Goal: Task Accomplishment & Management: Manage account settings

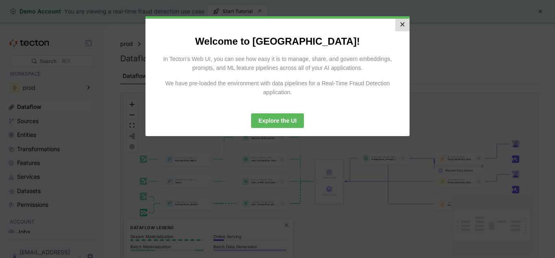
click at [396, 26] on link "×" at bounding box center [403, 25] width 14 height 13
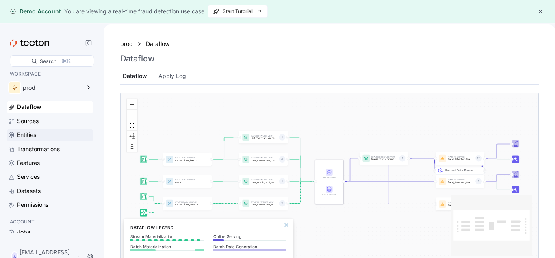
scroll to position [26, 0]
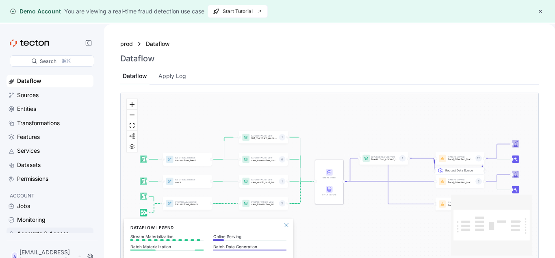
click at [48, 237] on div "Accounts & Access" at bounding box center [43, 233] width 52 height 9
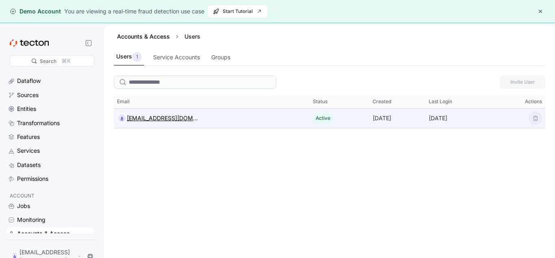
click at [159, 119] on div "[EMAIL_ADDRESS][DOMAIN_NAME]" at bounding box center [163, 118] width 72 height 10
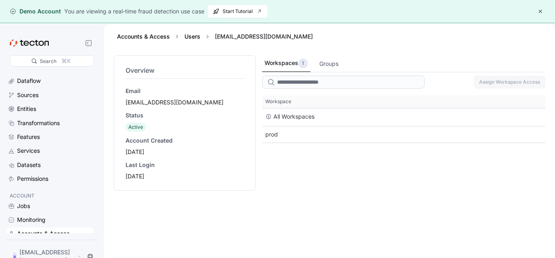
click at [41, 233] on div "Accounts & Access" at bounding box center [43, 233] width 53 height 9
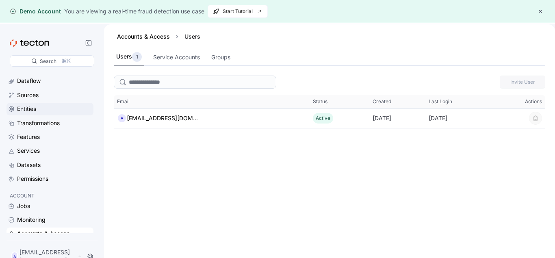
click at [27, 104] on div "Entities" at bounding box center [26, 108] width 19 height 9
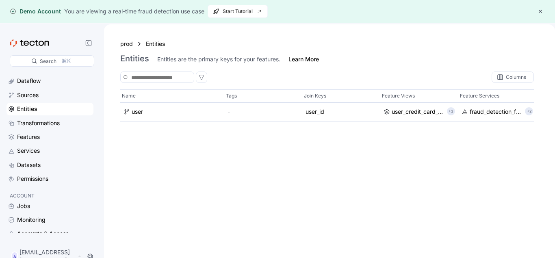
click at [296, 58] on div "Learn More" at bounding box center [304, 59] width 30 height 8
click at [59, 180] on div "Permissions" at bounding box center [54, 178] width 75 height 9
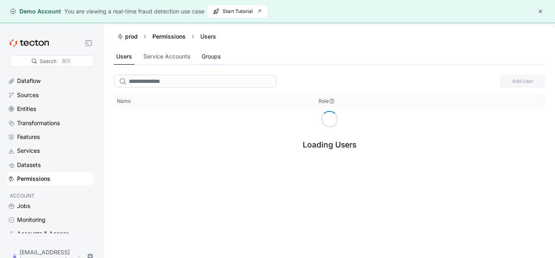
click at [220, 55] on div "Groups" at bounding box center [211, 56] width 19 height 9
click at [150, 57] on div "Service Accounts" at bounding box center [166, 56] width 47 height 9
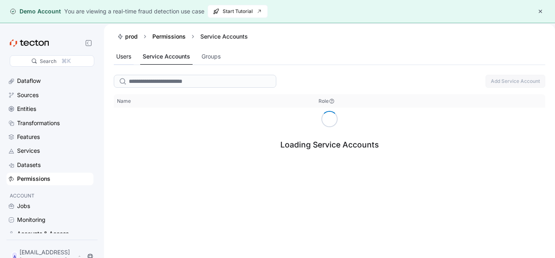
click at [124, 56] on div "Users" at bounding box center [123, 56] width 15 height 9
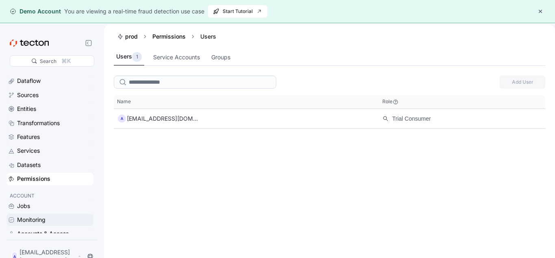
click at [47, 221] on div "Monitoring" at bounding box center [54, 219] width 75 height 9
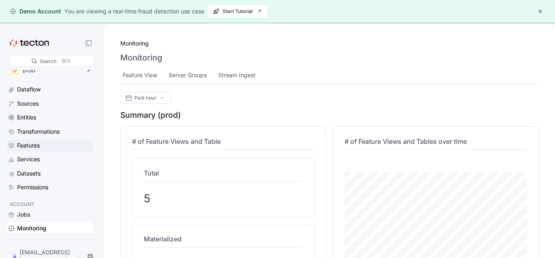
scroll to position [17, 0]
click at [57, 144] on div "Features" at bounding box center [54, 145] width 75 height 9
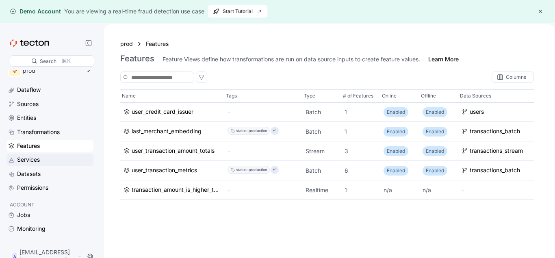
click at [59, 161] on div "Services" at bounding box center [54, 159] width 75 height 9
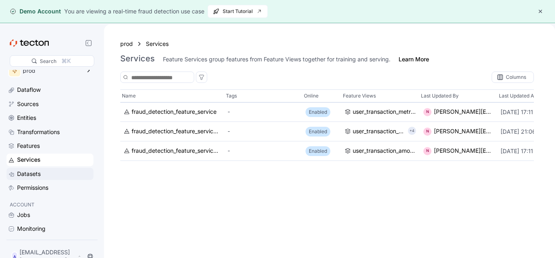
click at [47, 176] on div "Datasets" at bounding box center [54, 174] width 75 height 9
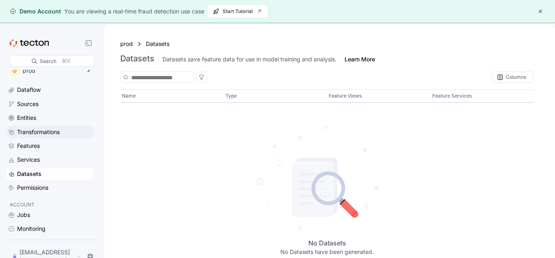
click at [62, 133] on div "Transformations" at bounding box center [54, 132] width 75 height 9
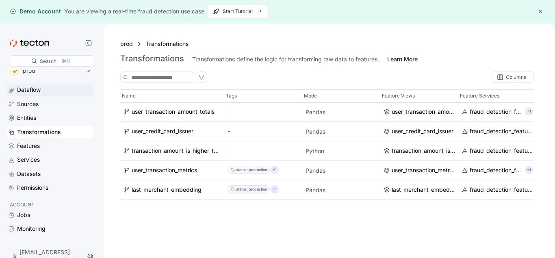
click at [49, 92] on div "Dataflow" at bounding box center [54, 89] width 75 height 9
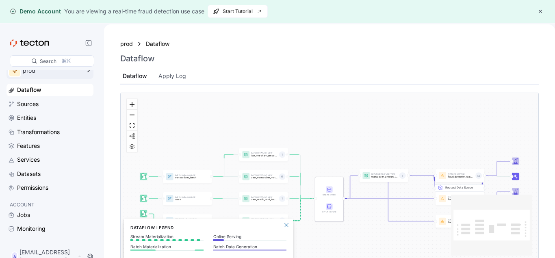
click at [15, 72] on icon at bounding box center [15, 71] width 4 height 4
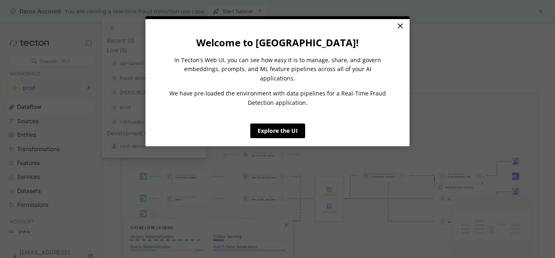
click at [398, 24] on link "×" at bounding box center [400, 26] width 14 height 15
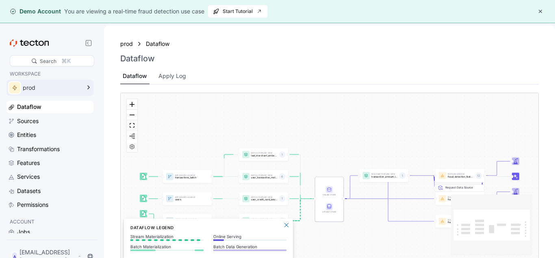
click at [82, 41] on div at bounding box center [52, 42] width 85 height 11
click at [41, 44] on icon at bounding box center [29, 42] width 39 height 7
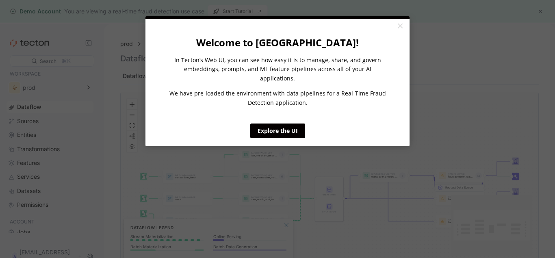
click at [183, 81] on div "Apply Log" at bounding box center [172, 76] width 33 height 16
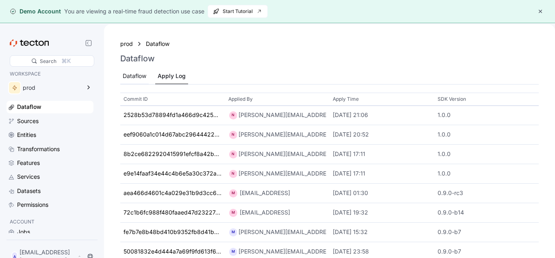
click at [136, 78] on div "Dataflow" at bounding box center [135, 76] width 24 height 9
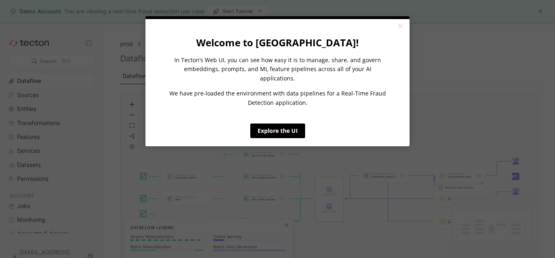
click at [234, 174] on appcues "× Welcome to Tecton! In Tecton’s Web UI, you can see how easy it is to manage, …" at bounding box center [277, 129] width 555 height 258
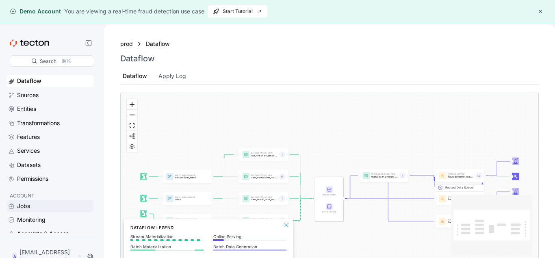
click at [36, 206] on div "Jobs" at bounding box center [54, 206] width 75 height 9
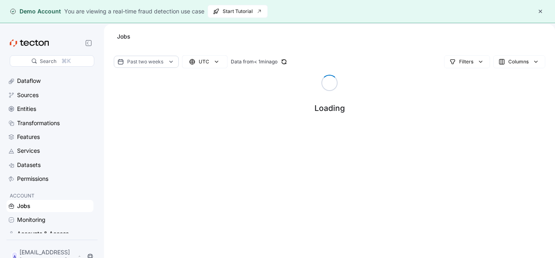
click at [160, 57] on div "Past two weeks" at bounding box center [146, 62] width 65 height 12
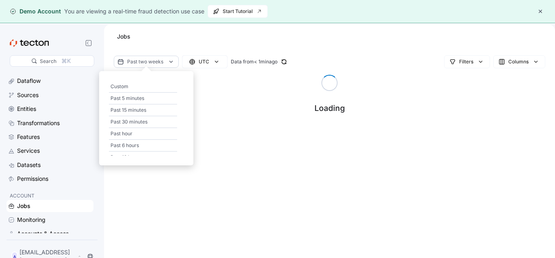
click at [160, 57] on div "Past two weeks" at bounding box center [146, 62] width 65 height 12
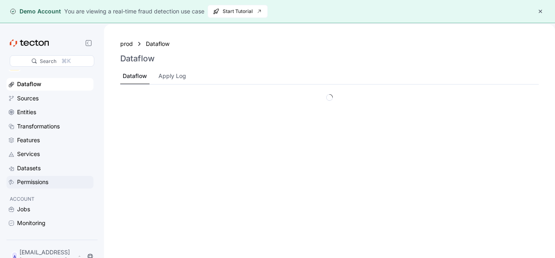
scroll to position [26, 0]
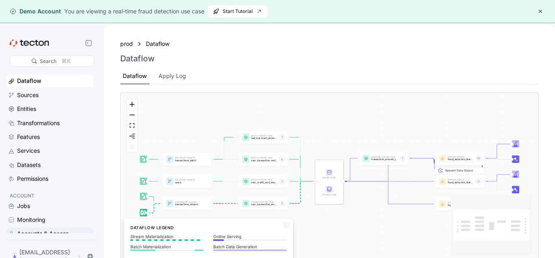
click at [54, 228] on div "Accounts & Access" at bounding box center [50, 234] width 87 height 12
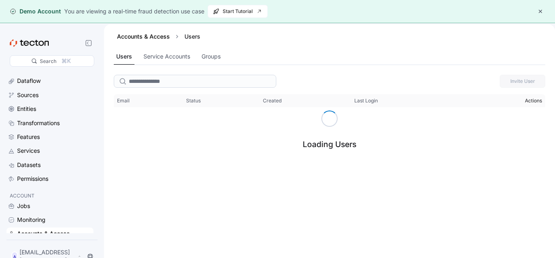
click at [533, 104] on span "Actions" at bounding box center [533, 101] width 17 height 7
click at [533, 100] on span "Actions" at bounding box center [533, 101] width 17 height 7
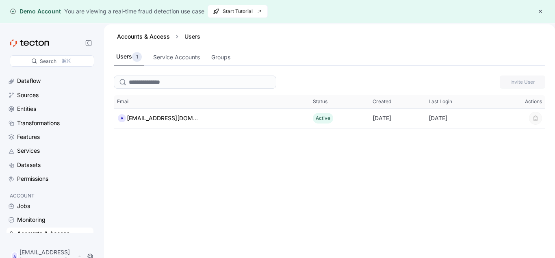
click at [192, 41] on div "Accounts & Access Users" at bounding box center [330, 36] width 432 height 24
click at [191, 38] on div "Users" at bounding box center [192, 37] width 22 height 8
click at [192, 39] on div "Users" at bounding box center [192, 37] width 22 height 8
click at [186, 35] on div "Users" at bounding box center [192, 37] width 22 height 8
click at [160, 80] on input "search" at bounding box center [195, 82] width 163 height 13
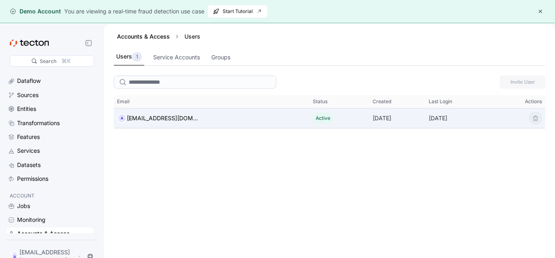
click at [310, 115] on div "Active" at bounding box center [340, 118] width 60 height 17
click at [370, 120] on div "[DATE]" at bounding box center [398, 118] width 56 height 16
click at [174, 120] on div "[EMAIL_ADDRESS][DOMAIN_NAME]" at bounding box center [163, 118] width 72 height 10
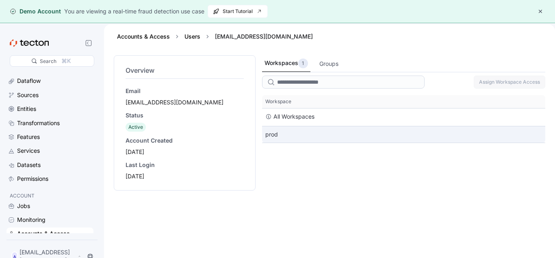
click at [320, 132] on div "prod" at bounding box center [403, 134] width 283 height 16
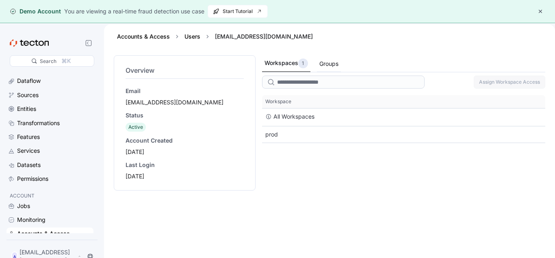
click at [318, 64] on div "Groups" at bounding box center [329, 64] width 24 height 16
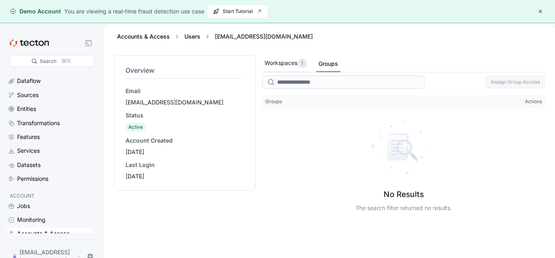
click at [279, 61] on div "Workspaces 1" at bounding box center [286, 64] width 43 height 10
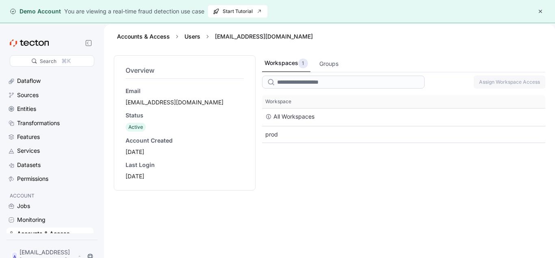
click at [278, 63] on div "Workspaces 1" at bounding box center [286, 64] width 43 height 10
click at [147, 39] on link "Accounts & Access" at bounding box center [143, 36] width 53 height 7
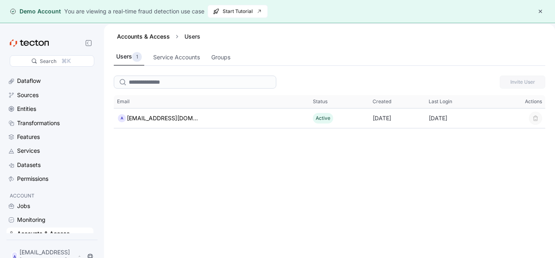
click at [189, 31] on div "Accounts & Access Users" at bounding box center [330, 36] width 432 height 24
click at [194, 37] on div "Users" at bounding box center [192, 37] width 22 height 8
click at [180, 58] on div "Service Accounts" at bounding box center [176, 57] width 47 height 9
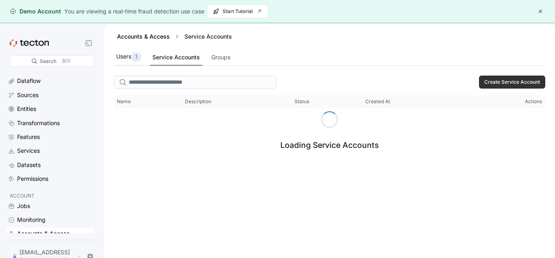
click at [133, 57] on div "1" at bounding box center [136, 57] width 10 height 10
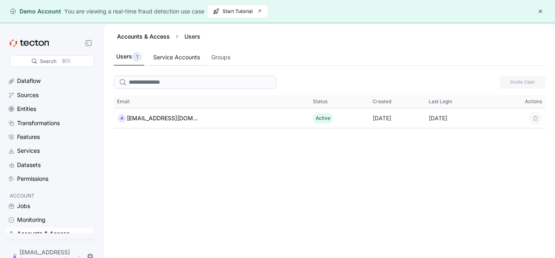
click at [173, 58] on div "Service Accounts" at bounding box center [176, 57] width 47 height 9
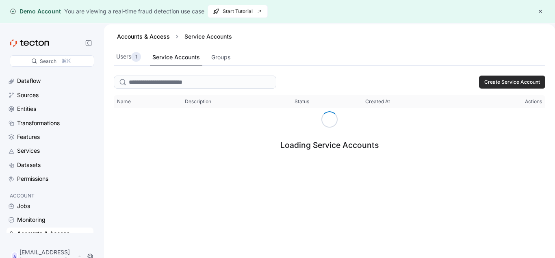
click at [514, 78] on span "Create Service Account" at bounding box center [513, 82] width 56 height 12
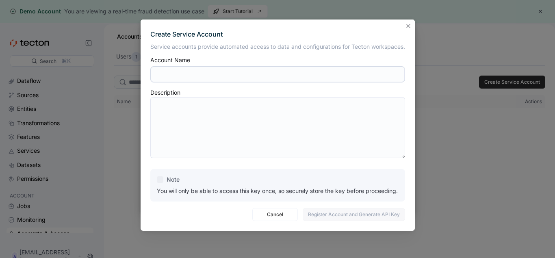
scroll to position [26, 0]
click at [321, 75] on input "text" at bounding box center [277, 74] width 255 height 16
type input "*"
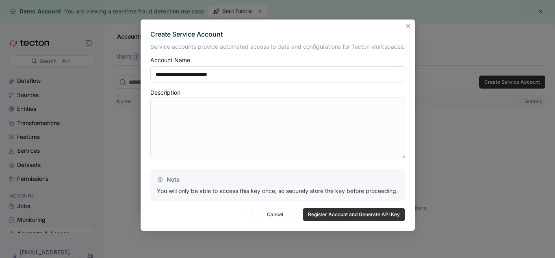
type input "**********"
click at [323, 120] on textarea at bounding box center [277, 127] width 255 height 61
click at [267, 80] on input "**********" at bounding box center [277, 74] width 255 height 16
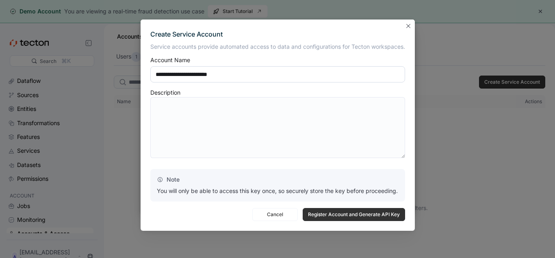
click at [267, 80] on input "**********" at bounding box center [277, 74] width 255 height 16
click at [235, 124] on textarea at bounding box center [277, 127] width 255 height 61
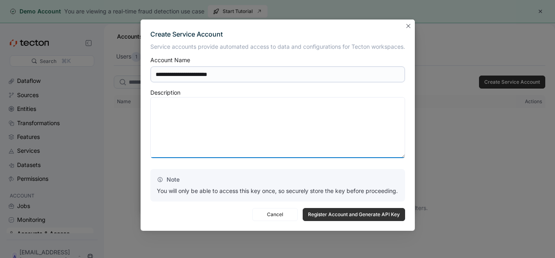
paste textarea "**********"
type textarea "**********"
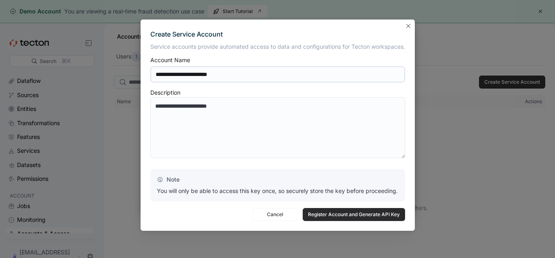
click at [342, 216] on span "Register Account and Generate API Key" at bounding box center [354, 215] width 92 height 12
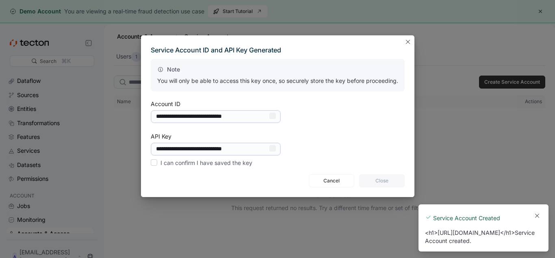
scroll to position [0, 0]
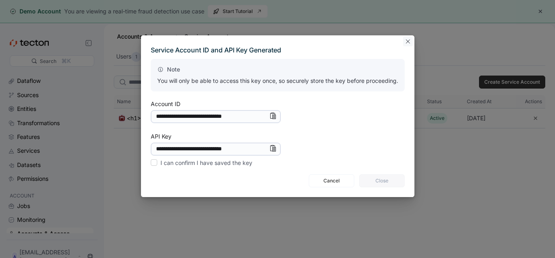
click at [409, 41] on button "Closes this modal window" at bounding box center [408, 42] width 10 height 10
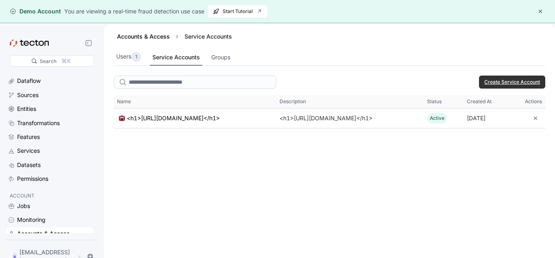
scroll to position [26, 0]
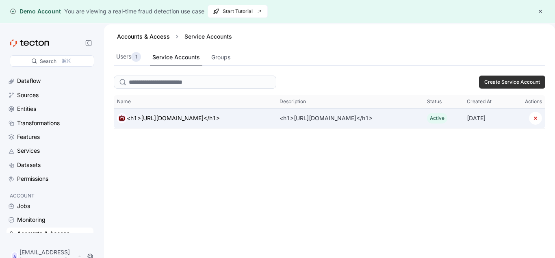
click at [226, 120] on div "<h1>[URL][DOMAIN_NAME]</h1>" at bounding box center [195, 118] width 163 height 16
click at [168, 120] on div "<h1>[URL][DOMAIN_NAME]</h1>" at bounding box center [173, 118] width 93 height 10
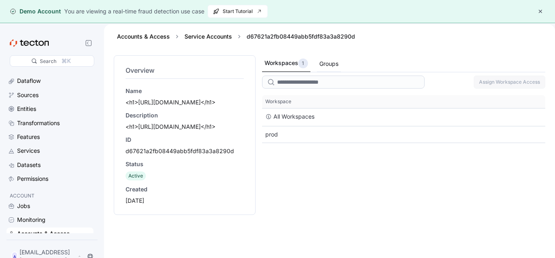
click at [332, 59] on div "Groups" at bounding box center [329, 64] width 24 height 16
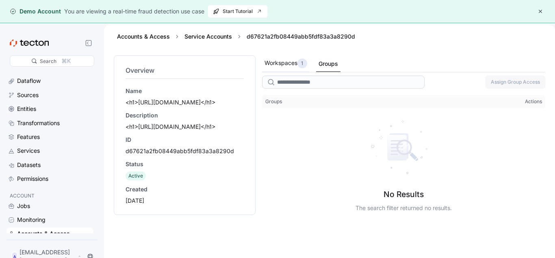
click at [281, 65] on div "Workspaces 1" at bounding box center [286, 64] width 43 height 10
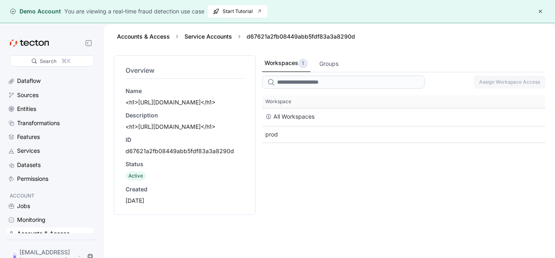
click at [30, 233] on div "Accounts & Access" at bounding box center [43, 233] width 53 height 9
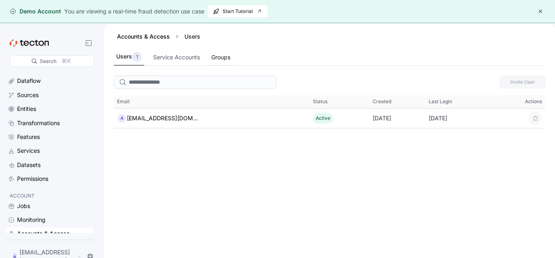
click at [219, 54] on div "Groups" at bounding box center [220, 57] width 19 height 9
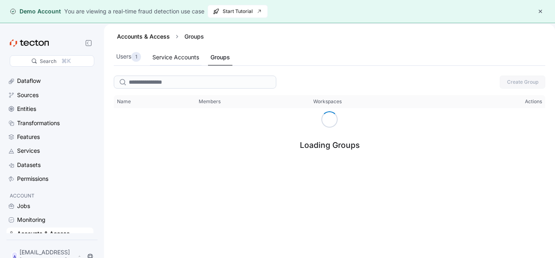
click at [196, 55] on div "Service Accounts" at bounding box center [175, 57] width 47 height 9
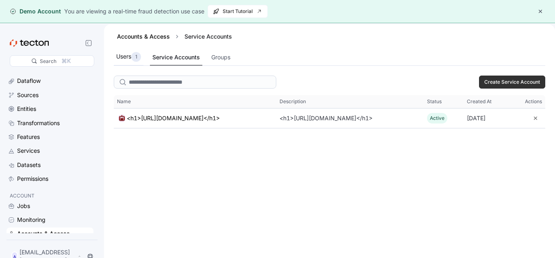
click at [135, 57] on div "1" at bounding box center [136, 57] width 10 height 10
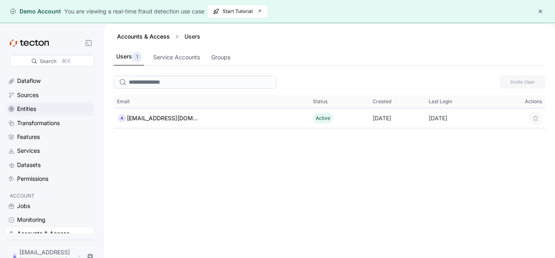
click at [25, 114] on div "Entities" at bounding box center [50, 109] width 87 height 12
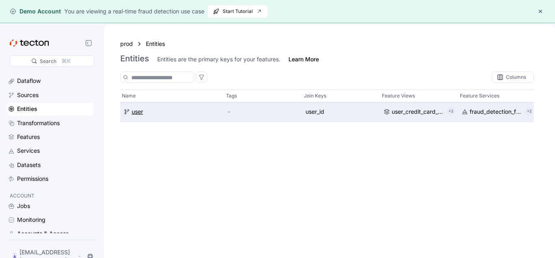
click at [136, 114] on div "user" at bounding box center [137, 112] width 11 height 9
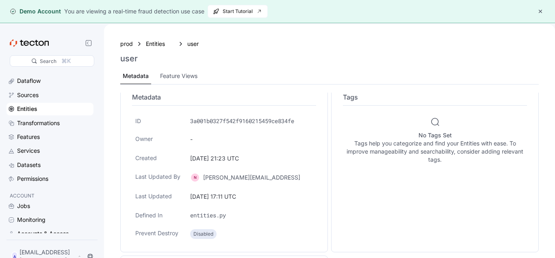
scroll to position [10, 0]
click at [174, 76] on div "Feature Views" at bounding box center [178, 76] width 37 height 9
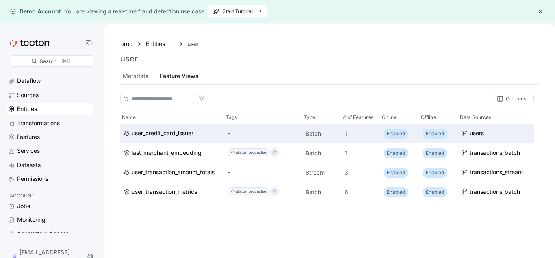
click at [471, 135] on div "users" at bounding box center [477, 133] width 14 height 9
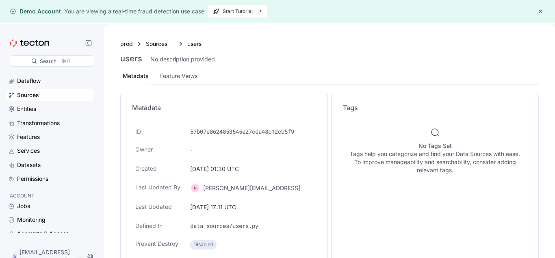
click at [192, 50] on div "prod Sources users users No description provided. Metadata Feature Views" at bounding box center [329, 62] width 419 height 46
click at [199, 48] on div "users" at bounding box center [201, 43] width 28 height 9
click at [194, 43] on div "users" at bounding box center [201, 43] width 28 height 9
click at [172, 79] on div "Feature Views" at bounding box center [178, 76] width 37 height 9
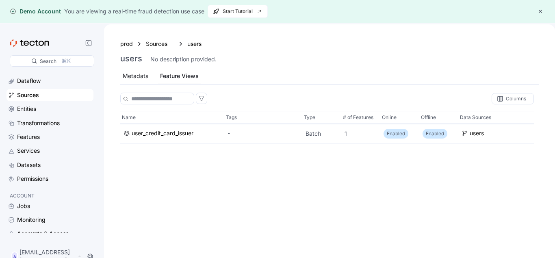
click at [150, 73] on div "Metadata" at bounding box center [135, 76] width 31 height 16
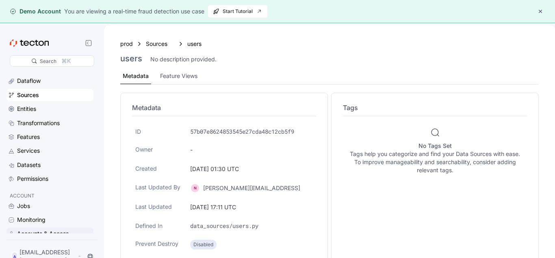
click at [59, 230] on div "Accounts & Access" at bounding box center [43, 233] width 52 height 9
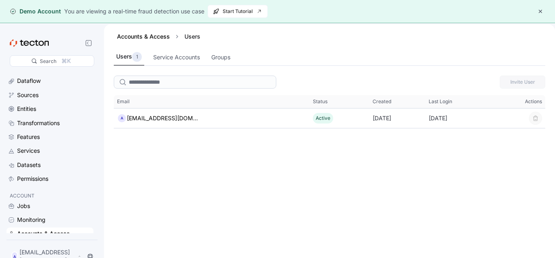
click at [543, 13] on button "button" at bounding box center [541, 12] width 10 height 10
